Goal: Entertainment & Leisure: Consume media (video, audio)

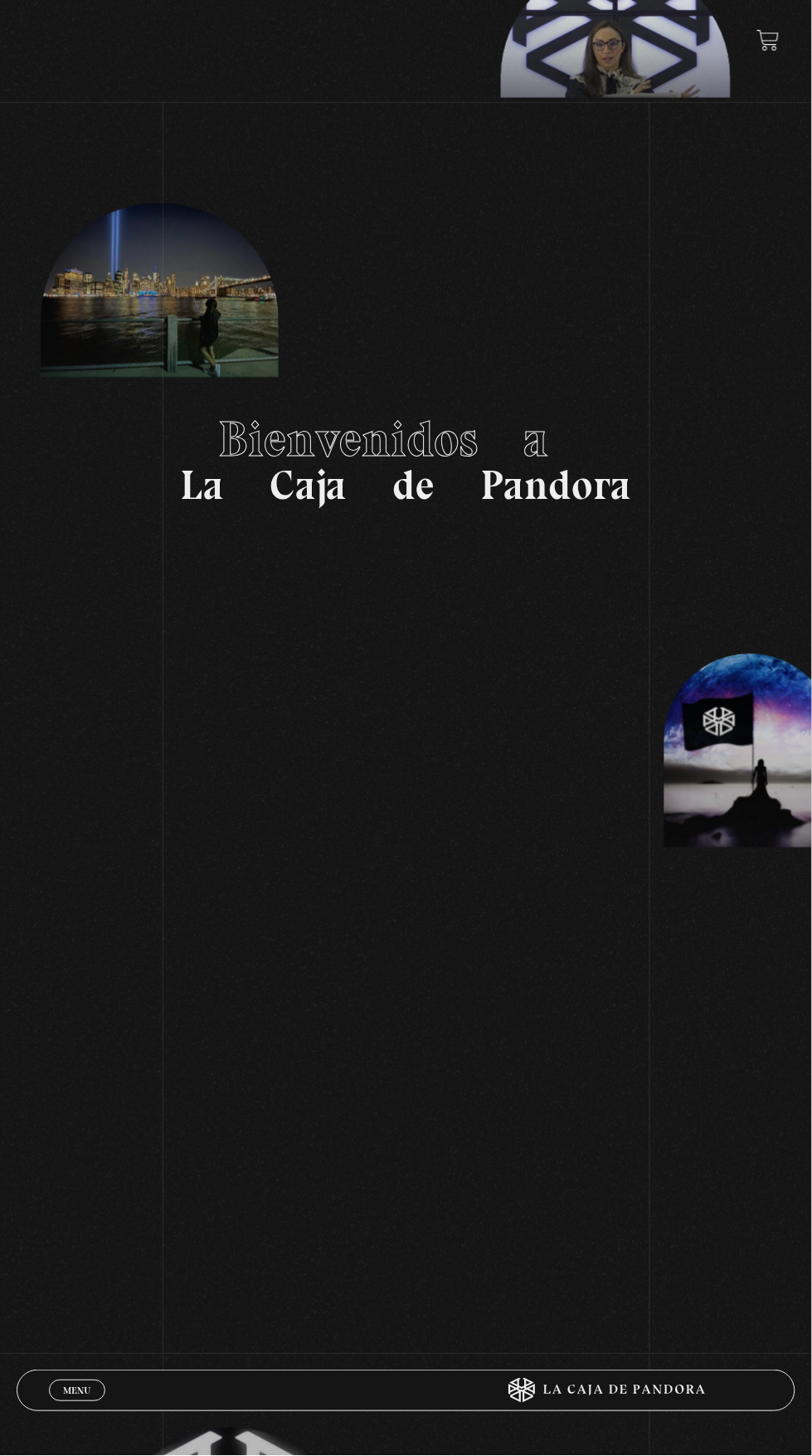
scroll to position [198, 0]
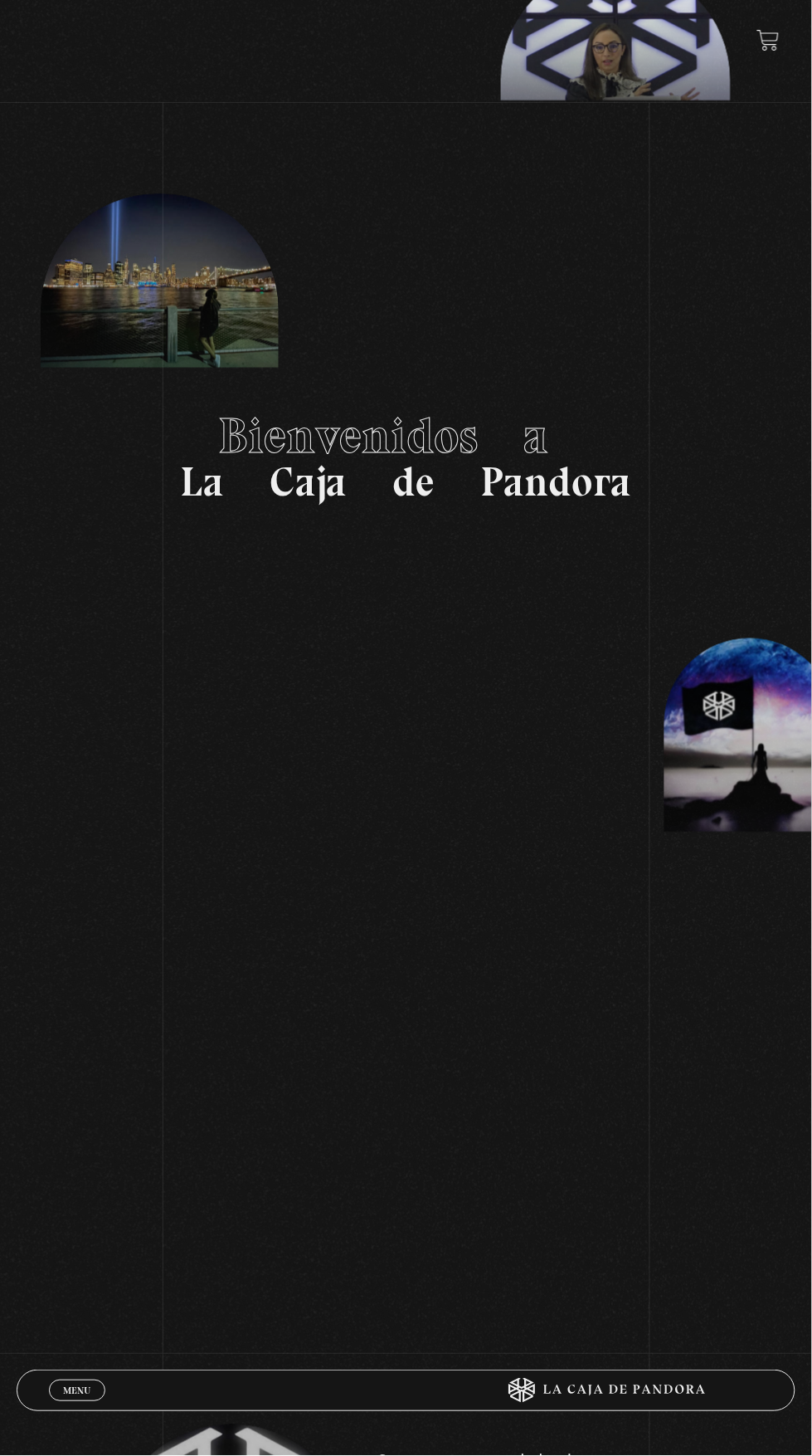
click at [71, 1396] on span "Menu" at bounding box center [77, 1392] width 27 height 10
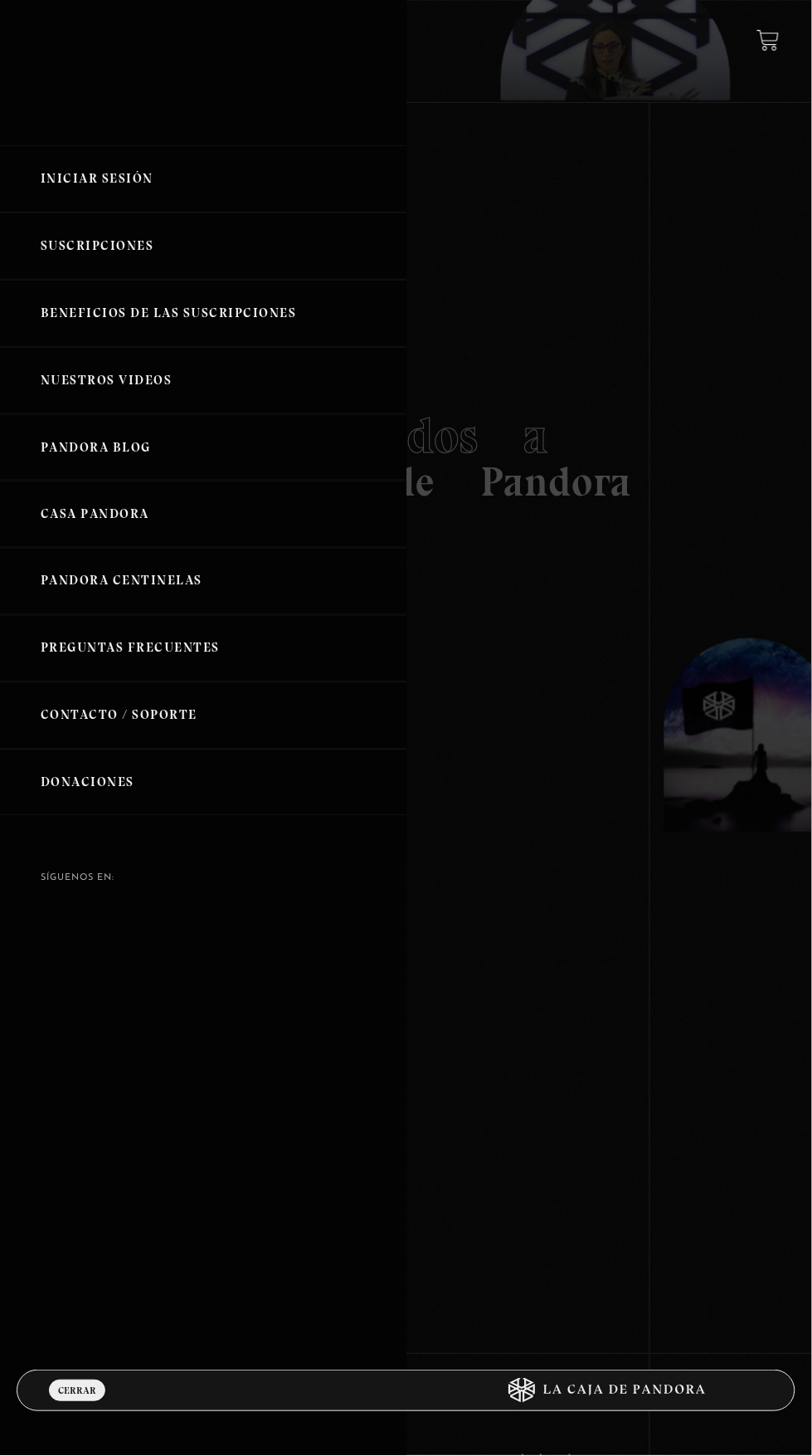
click at [70, 192] on link "Iniciar Sesión" at bounding box center [203, 178] width 407 height 67
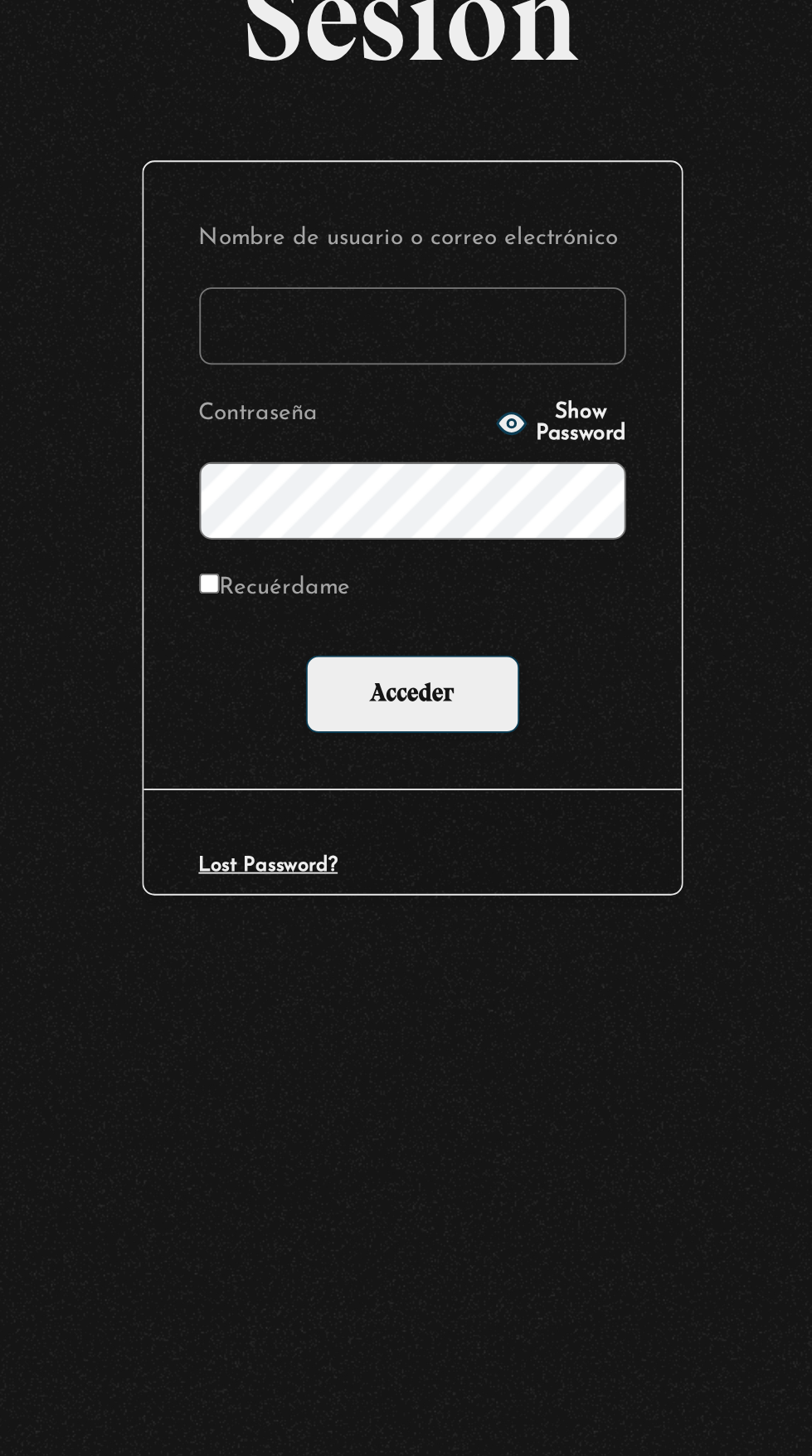
click at [345, 416] on input "Nombre de usuario o correo electrónico" at bounding box center [406, 397] width 229 height 42
type input "jbermc@gmail.com"
click at [350, 574] on input "Acceder" at bounding box center [407, 594] width 114 height 42
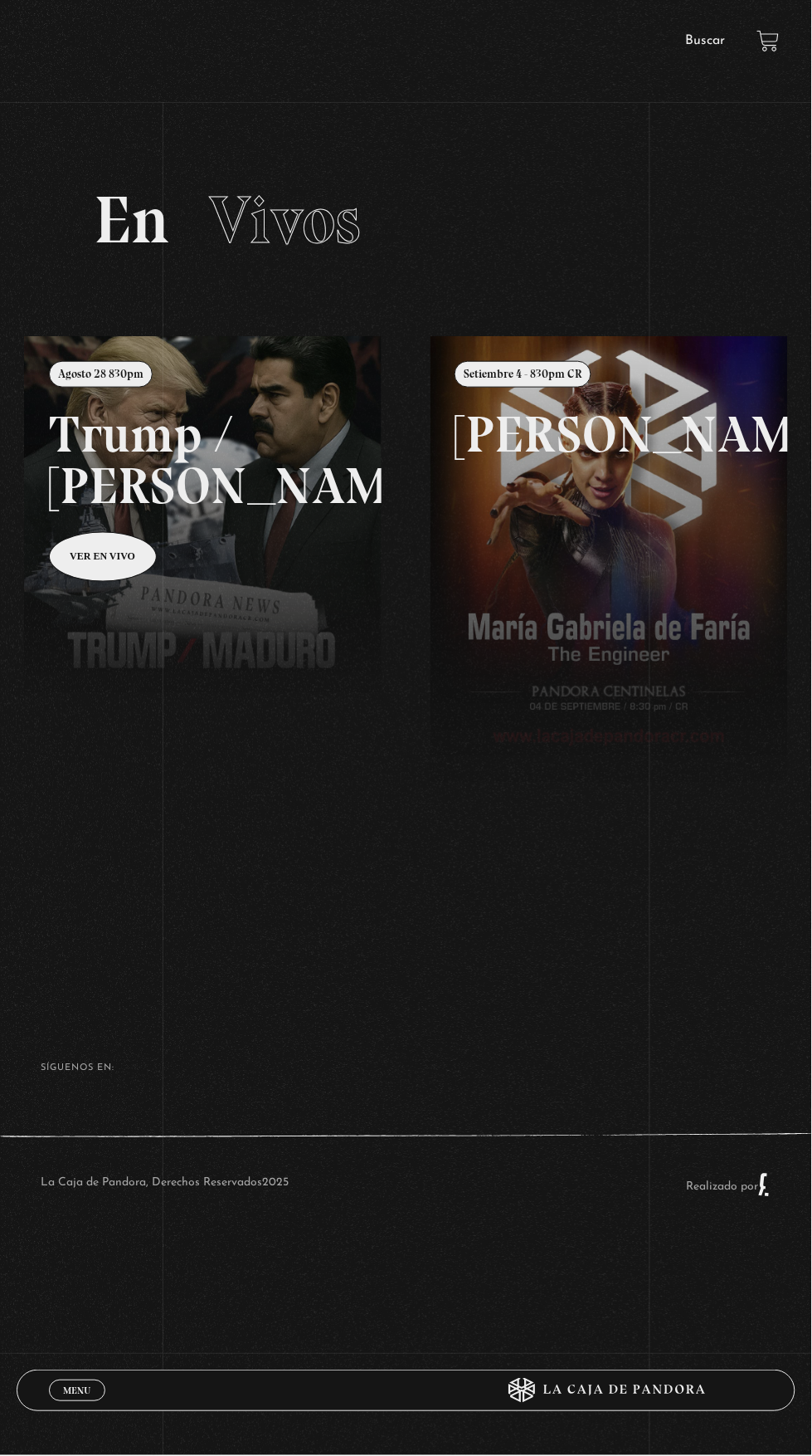
click at [75, 1387] on span "Menu" at bounding box center [77, 1392] width 27 height 10
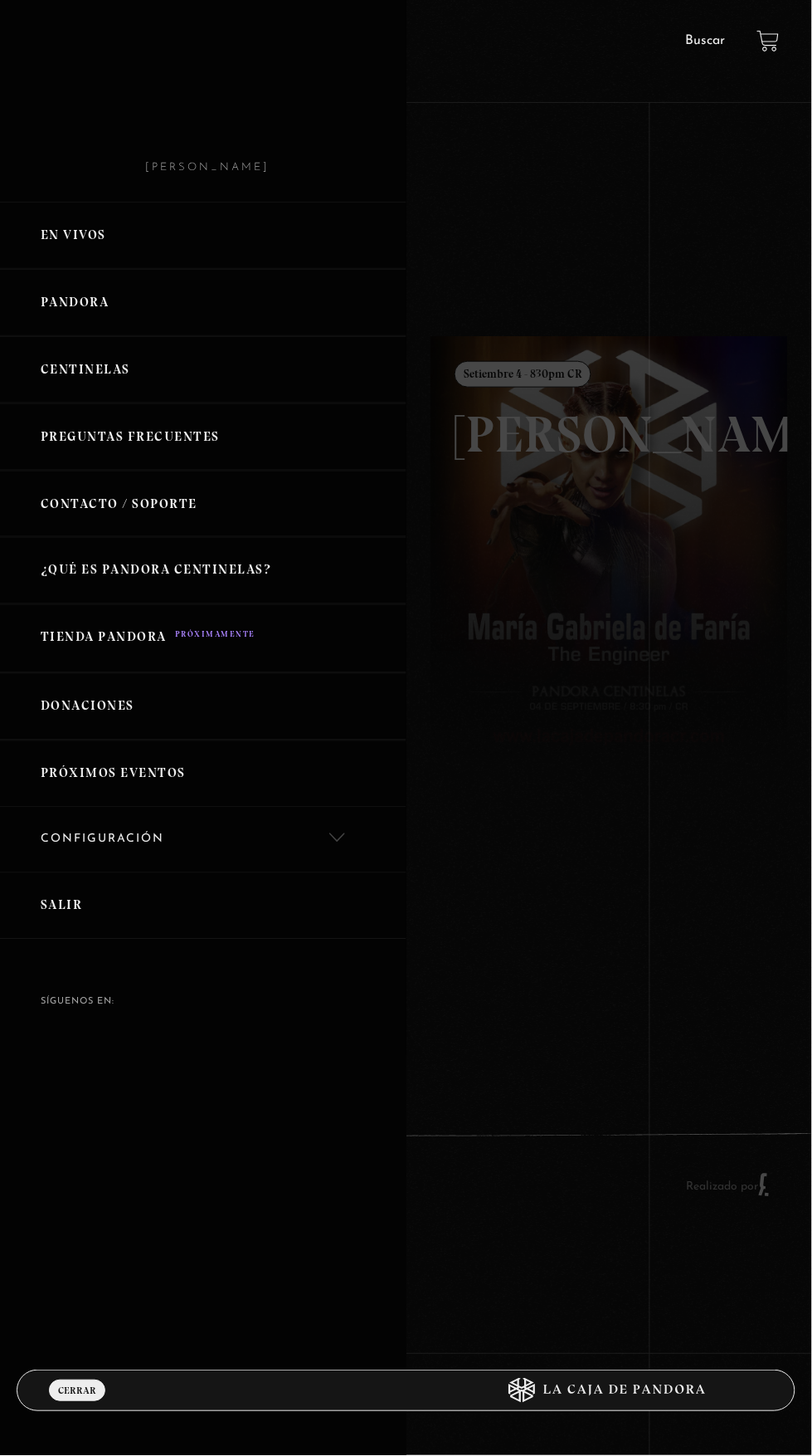
click at [37, 393] on link "Centinelas" at bounding box center [203, 370] width 407 height 67
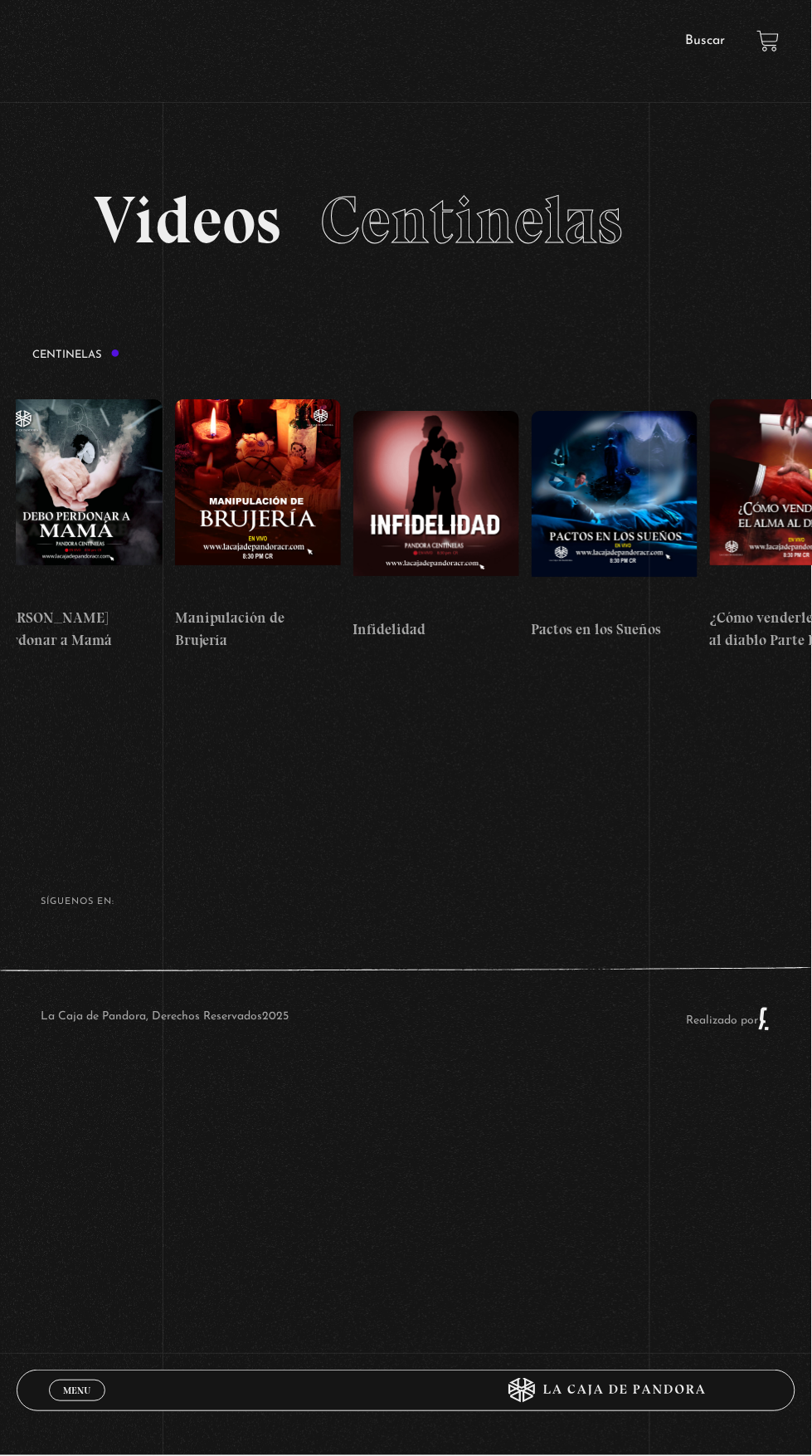
scroll to position [0, 6328]
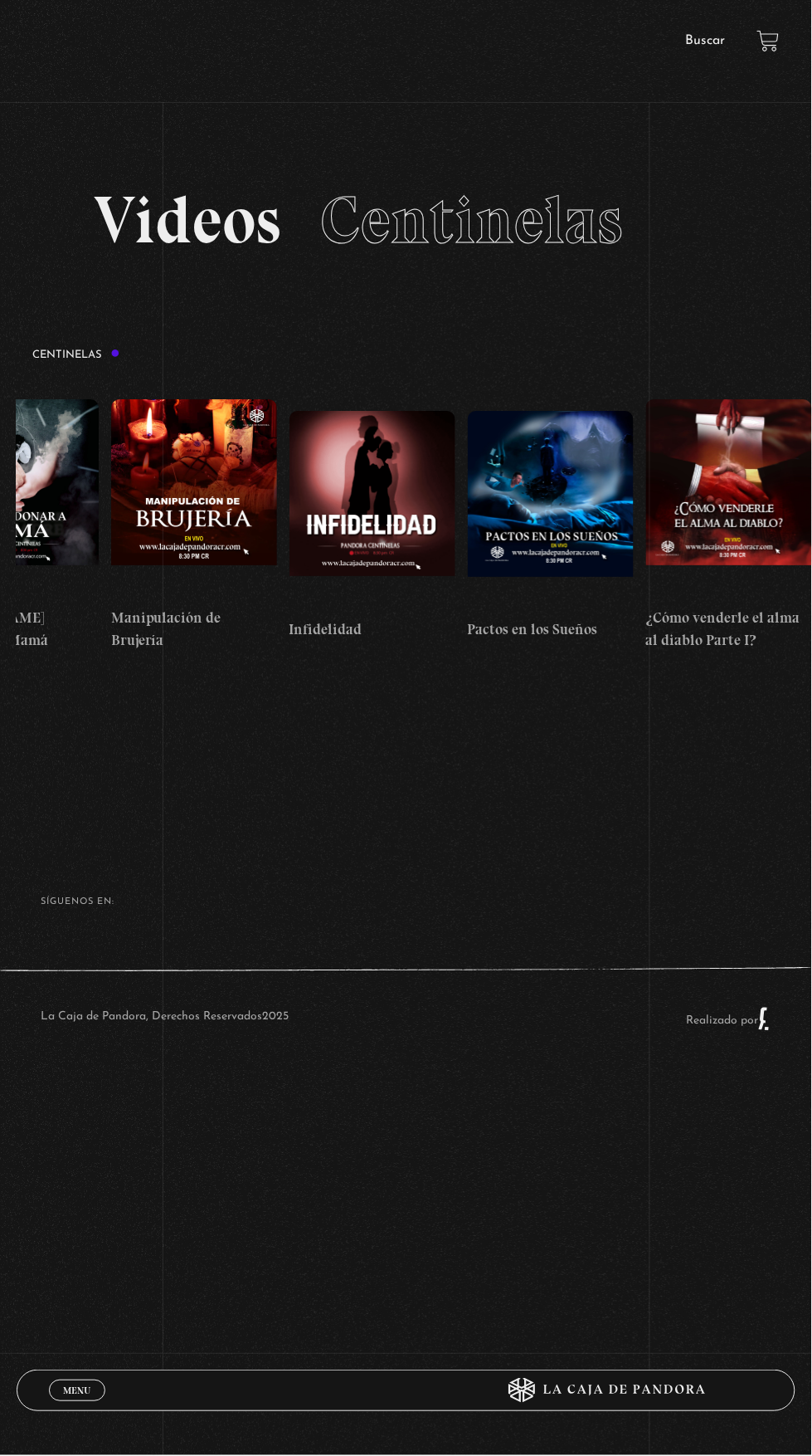
click at [699, 41] on link "Buscar" at bounding box center [706, 41] width 40 height 14
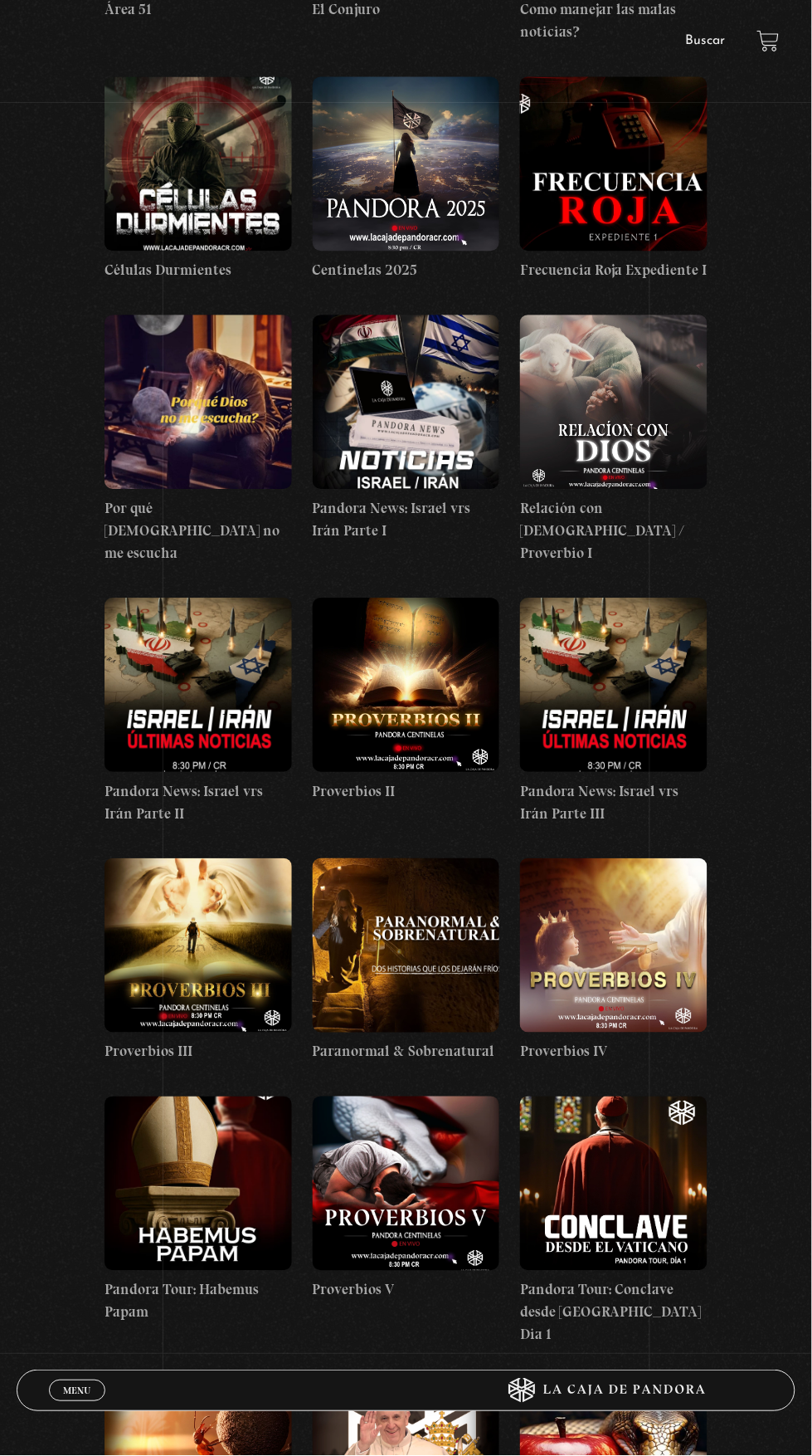
scroll to position [539, 0]
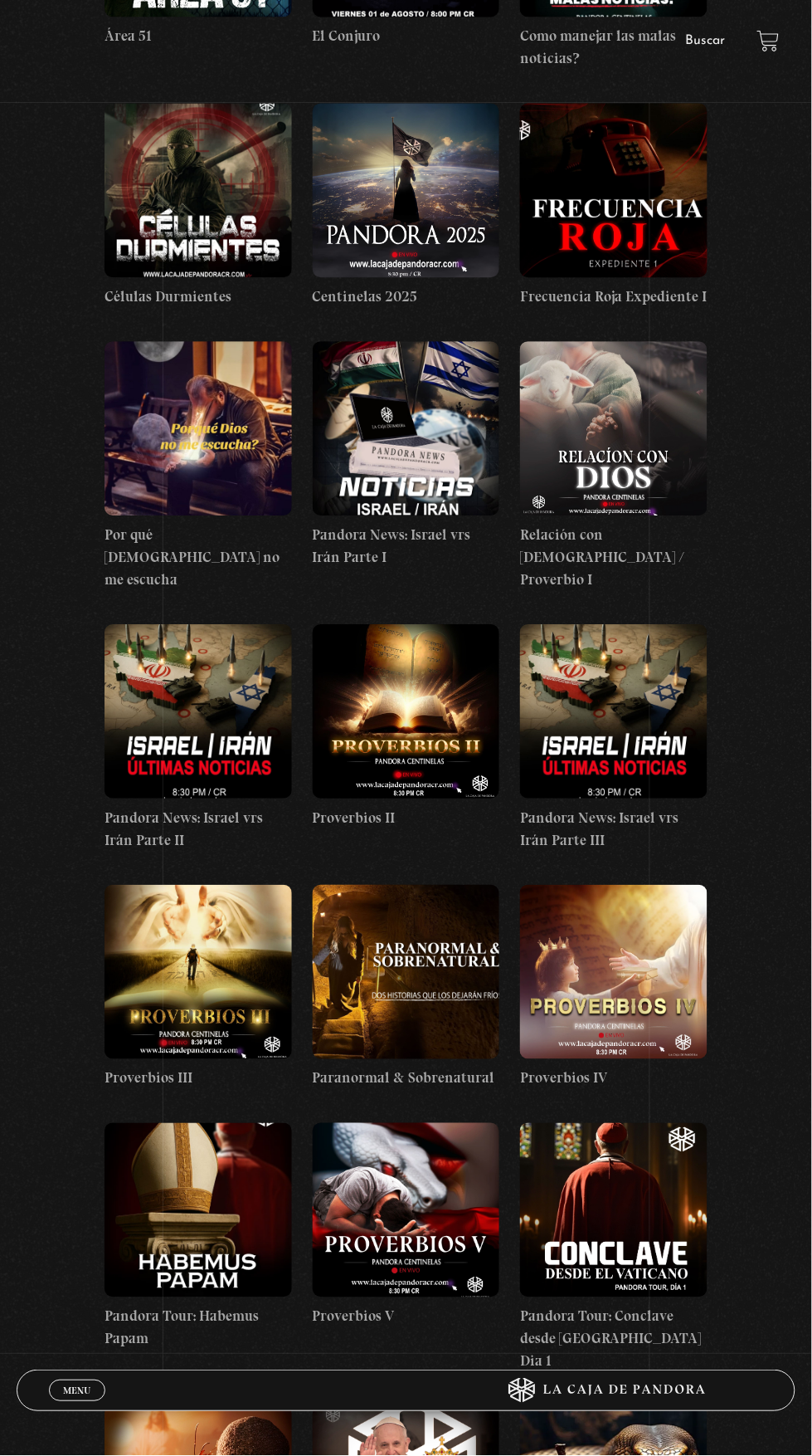
click at [446, 964] on figure at bounding box center [407, 972] width 188 height 174
